Goal: Check status: Check status

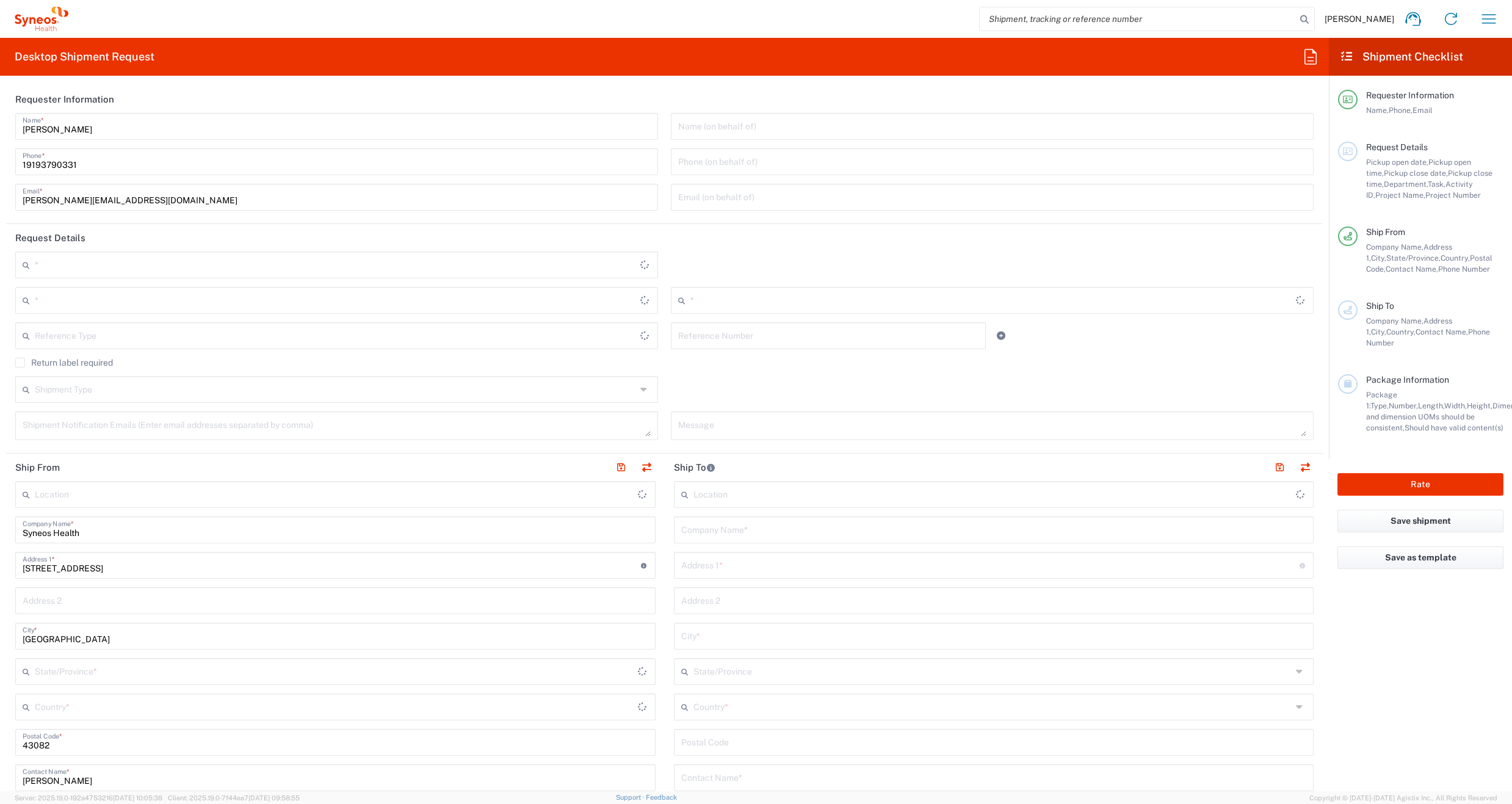
type input "[US_STATE]"
type input "6156"
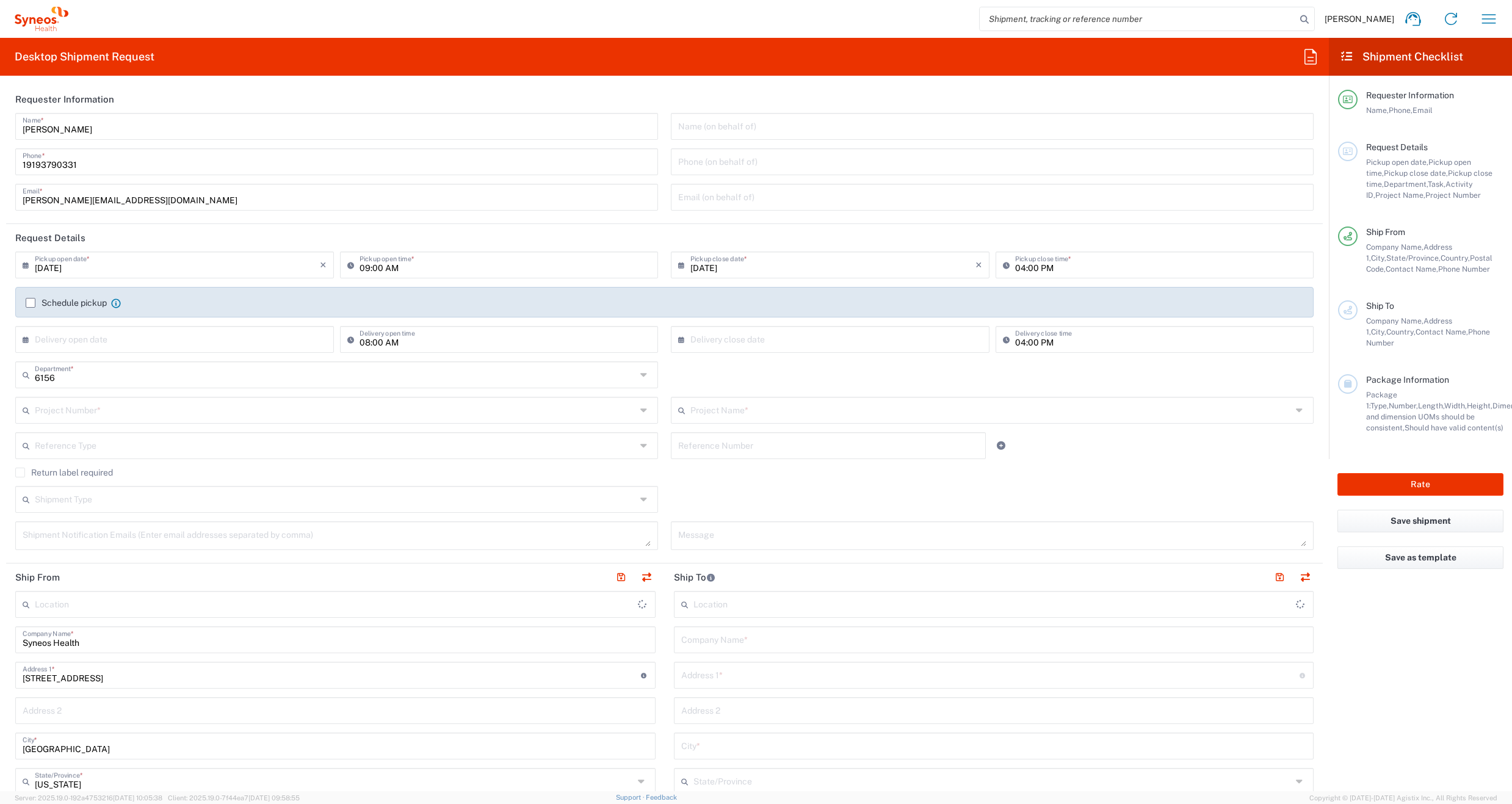
type input "[GEOGRAPHIC_DATA]"
type input "Syneos Health Communications-[GEOGRAPHIC_DATA] [GEOGRAPHIC_DATA]"
click at [1489, 18] on icon "button" at bounding box center [1490, 18] width 14 height 9
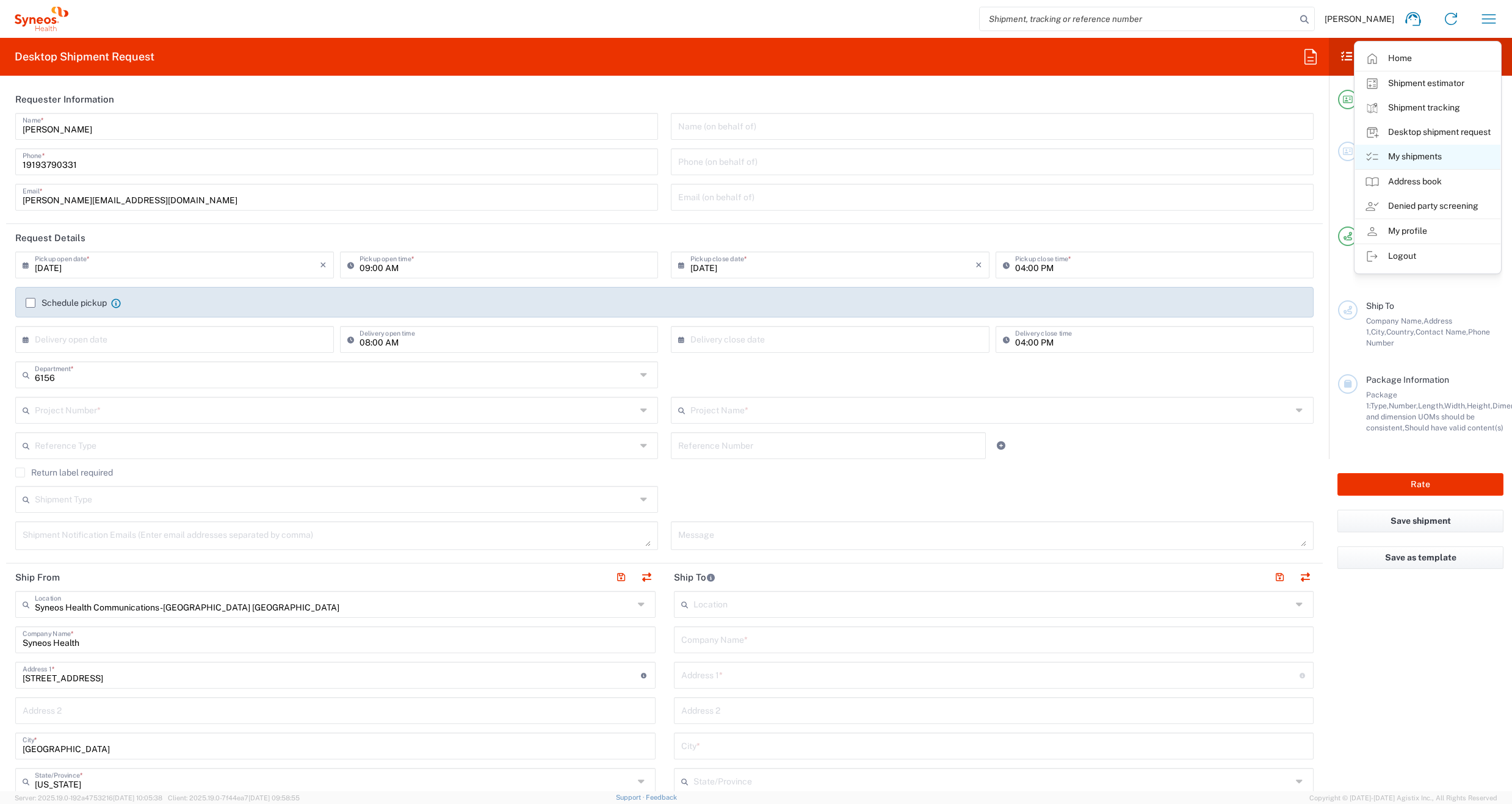
click at [1415, 159] on link "My shipments" at bounding box center [1427, 156] width 145 height 24
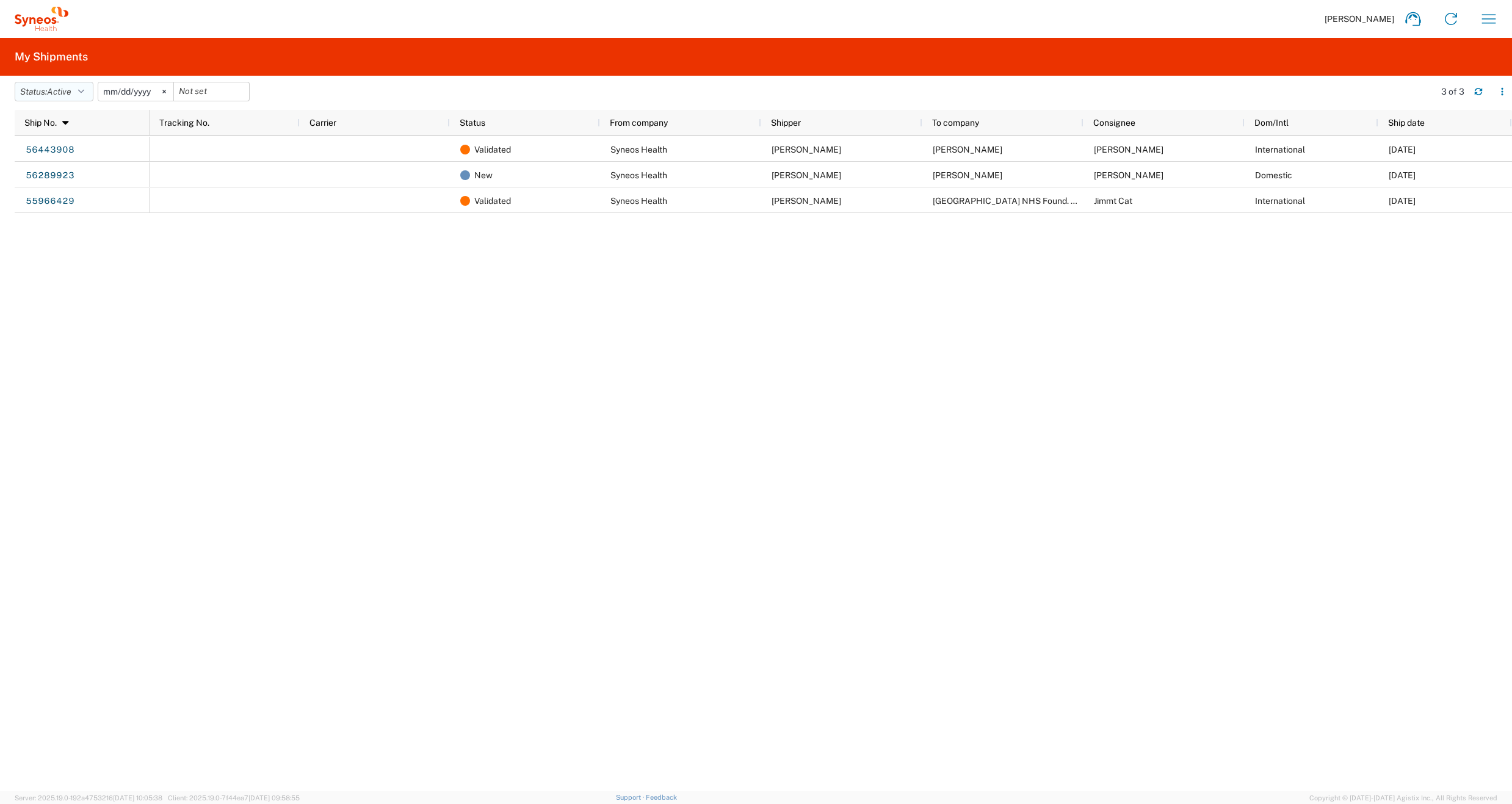
click at [84, 93] on icon "button" at bounding box center [81, 91] width 6 height 9
click at [52, 158] on span "All" at bounding box center [86, 156] width 142 height 19
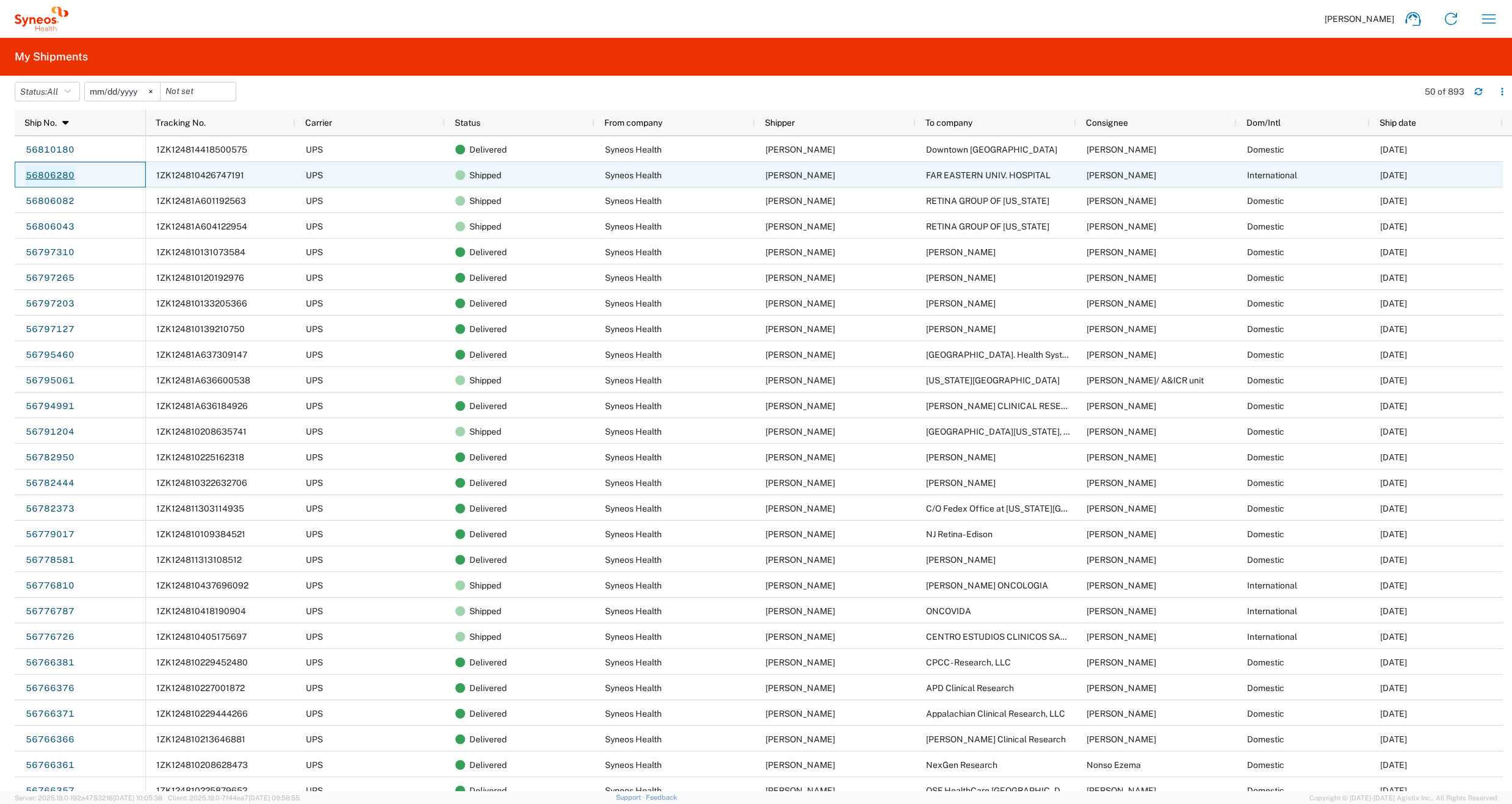
click at [52, 176] on link "56806280" at bounding box center [50, 176] width 50 height 19
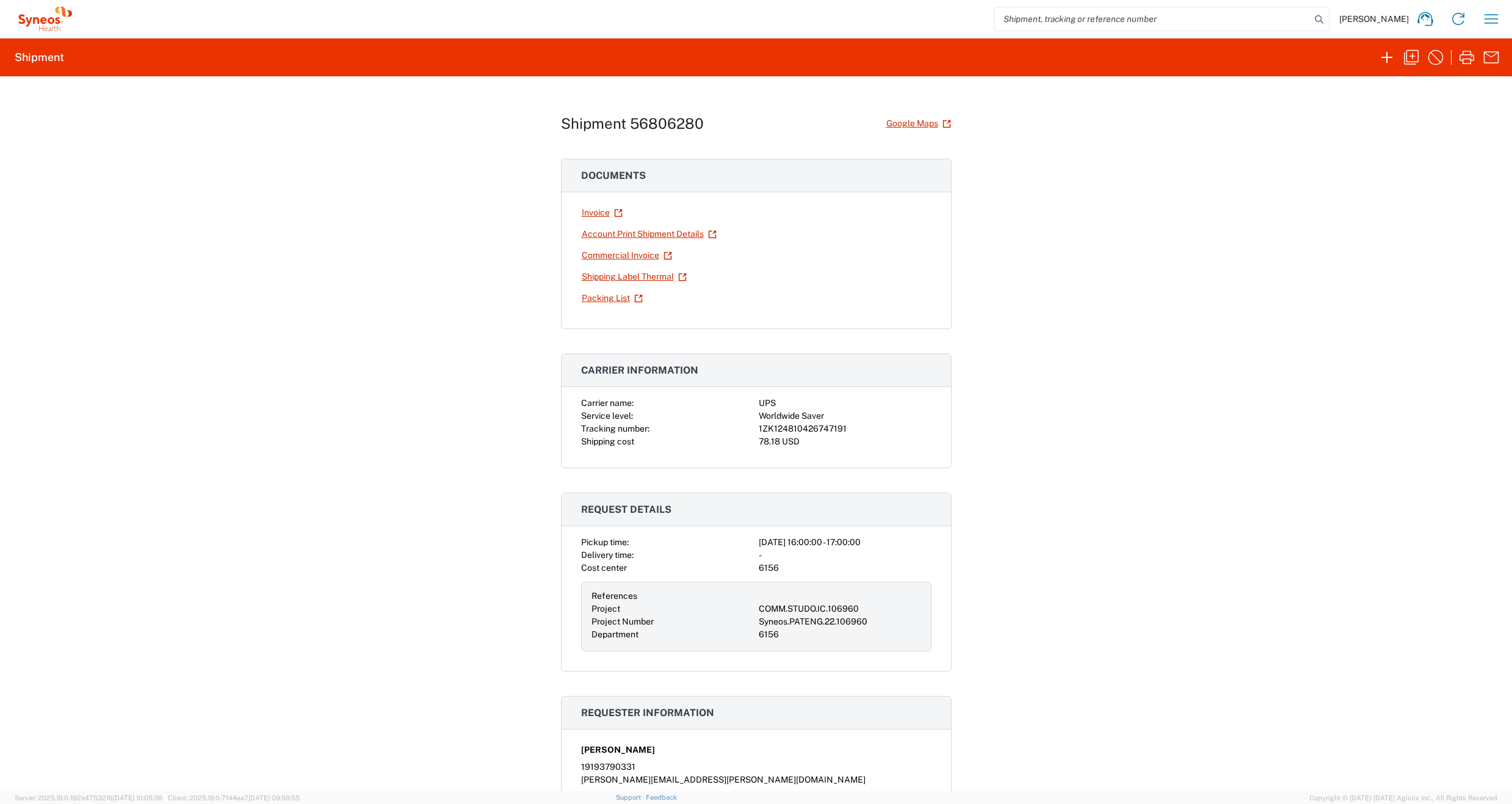
click at [628, 257] on link "Commercial Invoice" at bounding box center [627, 255] width 91 height 22
